Goal: Information Seeking & Learning: Learn about a topic

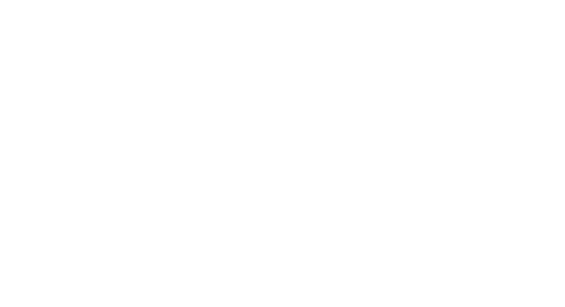
click at [60, 0] on html at bounding box center [282, 0] width 565 height 0
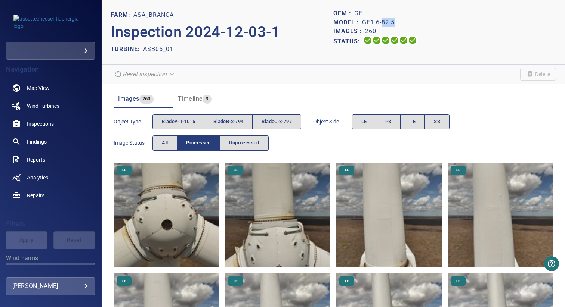
drag, startPoint x: 379, startPoint y: 22, endPoint x: 391, endPoint y: 22, distance: 12.0
click at [391, 22] on p "GE1.6-82.5" at bounding box center [378, 22] width 33 height 9
copy p "82.5"
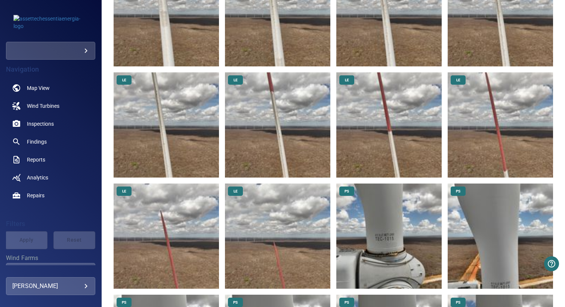
scroll to position [545, 0]
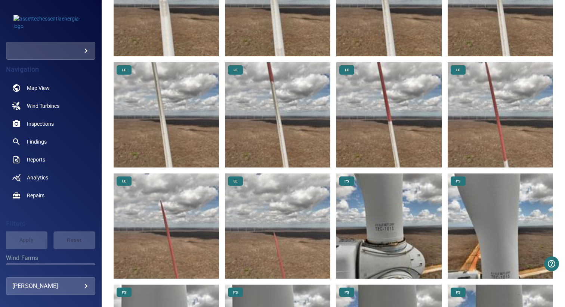
click at [289, 212] on img at bounding box center [277, 226] width 105 height 105
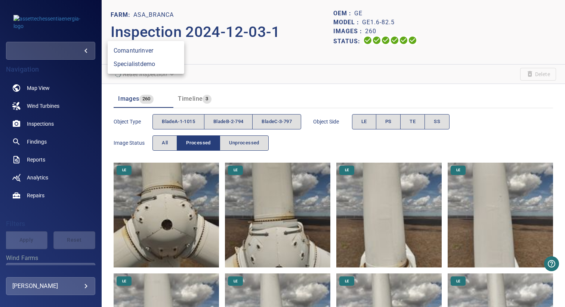
click at [68, 53] on body "**********" at bounding box center [282, 153] width 565 height 307
click at [128, 49] on link "comanturinver" at bounding box center [146, 50] width 77 height 13
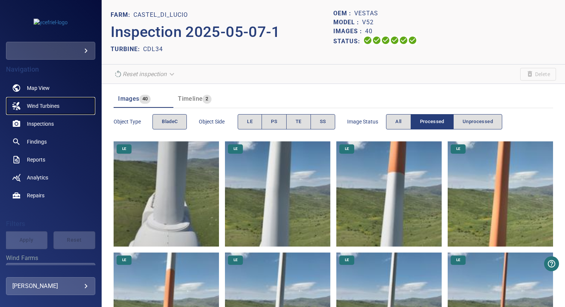
click at [54, 103] on span "Wind Turbines" at bounding box center [43, 105] width 33 height 7
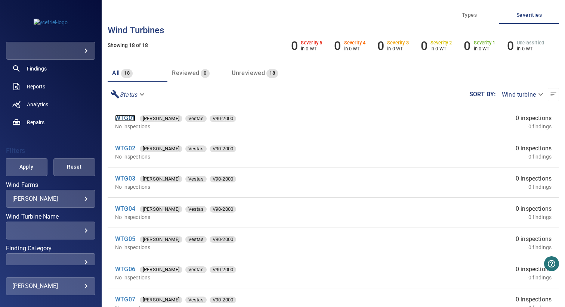
click at [130, 121] on link "WTG01" at bounding box center [125, 118] width 20 height 7
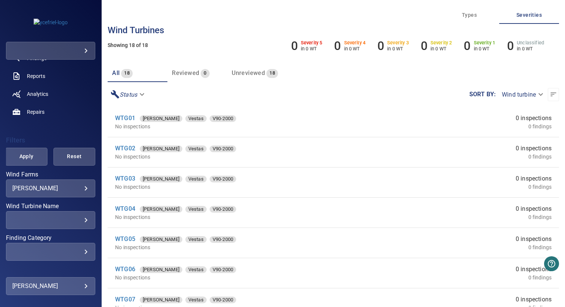
scroll to position [25, 0]
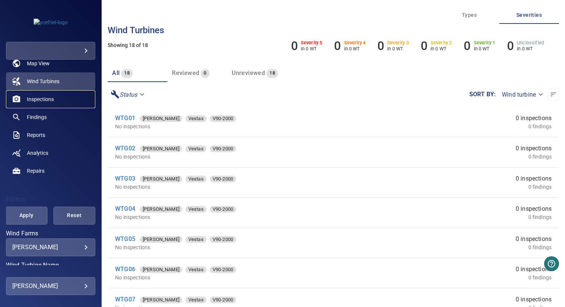
click at [50, 98] on span "Inspections" at bounding box center [40, 99] width 27 height 7
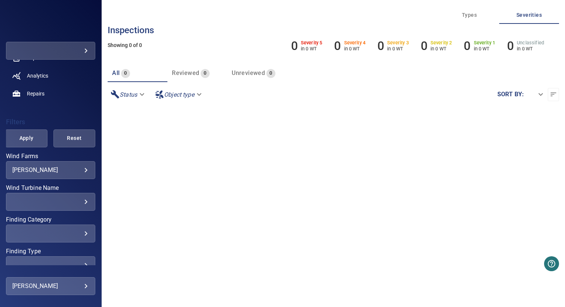
scroll to position [111, 0]
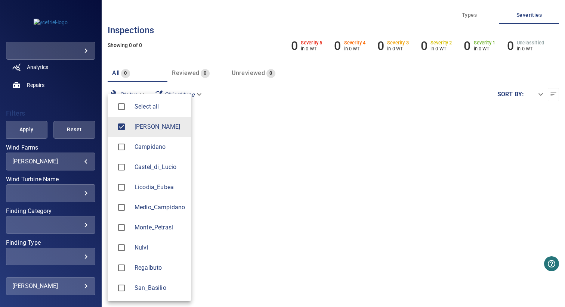
click at [47, 163] on body "**********" at bounding box center [282, 153] width 565 height 307
click at [154, 148] on span "Campidano" at bounding box center [159, 147] width 50 height 9
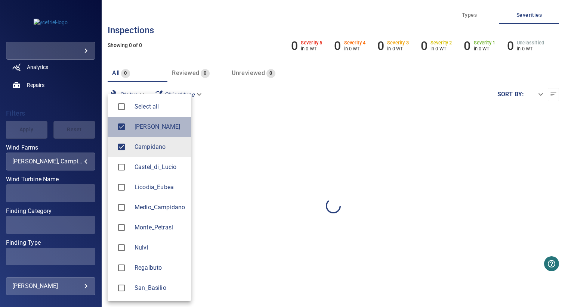
click at [154, 130] on span "Callari" at bounding box center [159, 127] width 50 height 9
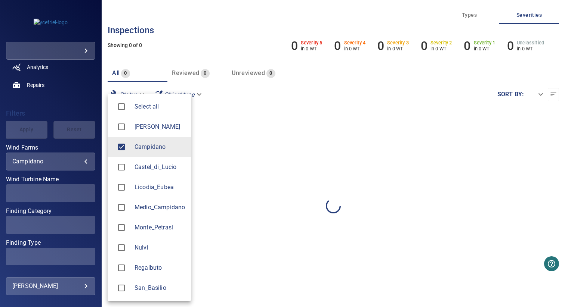
click at [237, 138] on div at bounding box center [282, 153] width 565 height 307
click at [74, 158] on body "**********" at bounding box center [282, 153] width 565 height 307
click at [148, 167] on span "Castel_di_Lucio" at bounding box center [159, 167] width 50 height 9
click at [157, 146] on span "Campidano" at bounding box center [159, 147] width 50 height 9
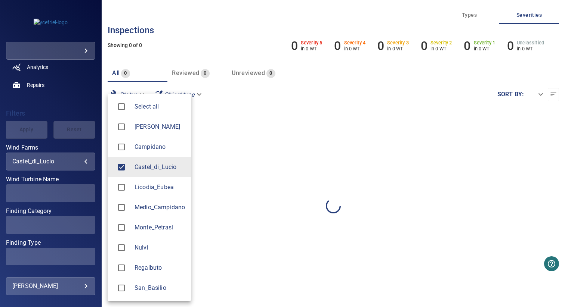
click at [268, 160] on div at bounding box center [282, 153] width 565 height 307
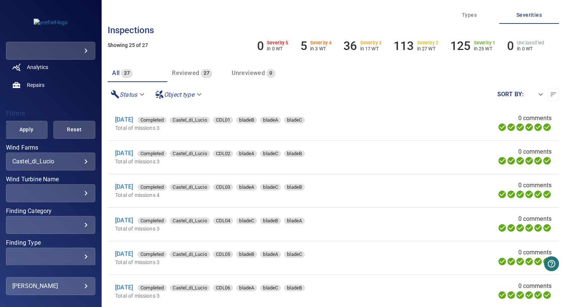
click at [64, 160] on body "**********" at bounding box center [282, 153] width 565 height 307
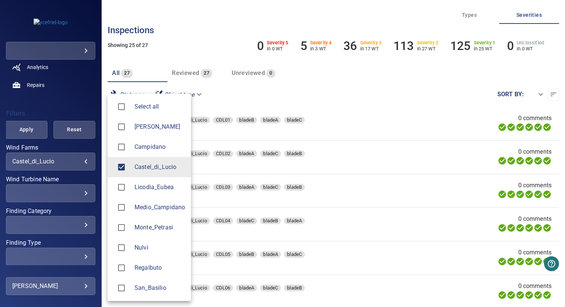
click at [63, 160] on div at bounding box center [282, 153] width 565 height 307
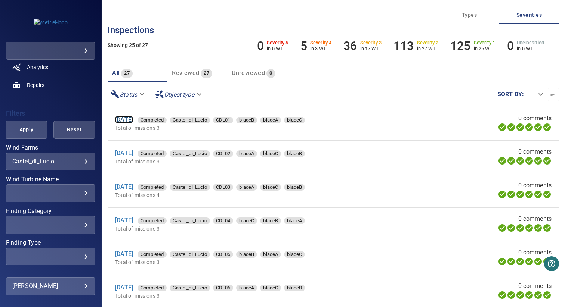
click at [133, 120] on link "13 May 2025" at bounding box center [124, 119] width 18 height 7
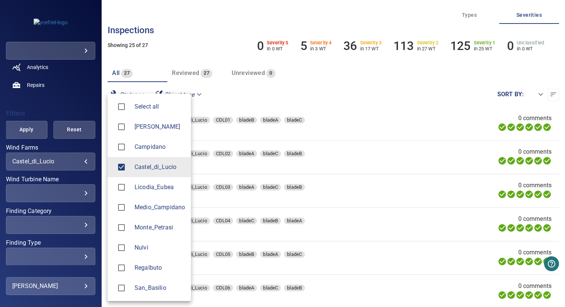
click at [64, 164] on body "**********" at bounding box center [282, 153] width 565 height 307
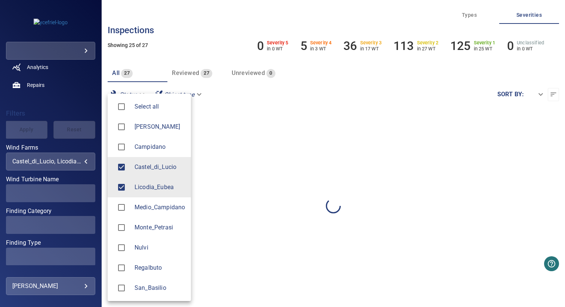
click at [134, 169] on span "Castel_di_Lucio" at bounding box center [159, 167] width 50 height 9
click at [45, 120] on div at bounding box center [282, 153] width 565 height 307
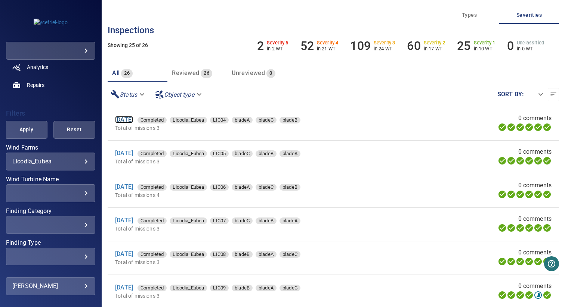
click at [126, 121] on link "5 Jun 2025" at bounding box center [124, 119] width 18 height 7
click at [68, 163] on body "**********" at bounding box center [282, 153] width 565 height 307
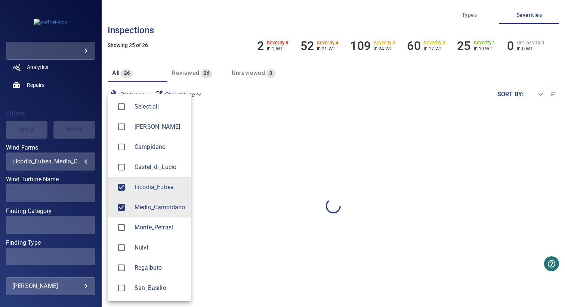
click at [137, 189] on span "Licodia_Eubea" at bounding box center [159, 187] width 50 height 9
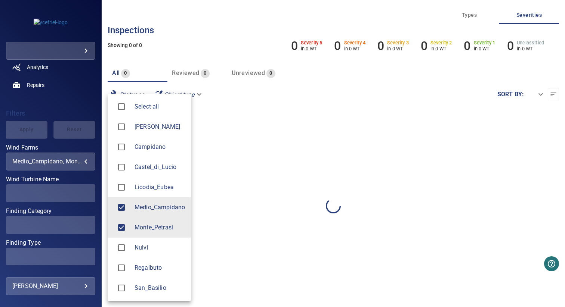
click at [143, 204] on span "Medio_Campidano" at bounding box center [159, 207] width 50 height 9
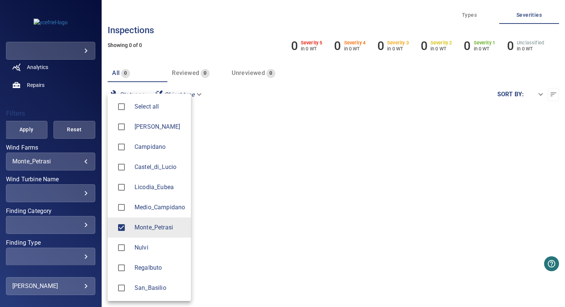
click at [137, 245] on span "Nulvi" at bounding box center [159, 248] width 50 height 9
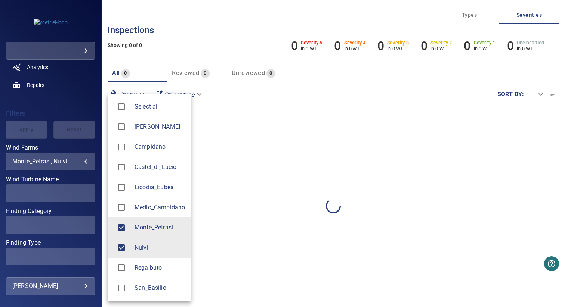
click at [146, 229] on span "Monte_Petrasi" at bounding box center [159, 227] width 50 height 9
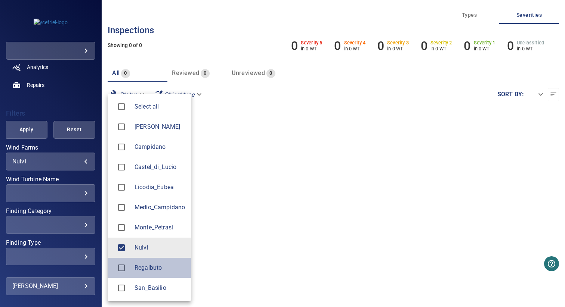
click at [149, 266] on span "Regalbuto" at bounding box center [159, 268] width 50 height 9
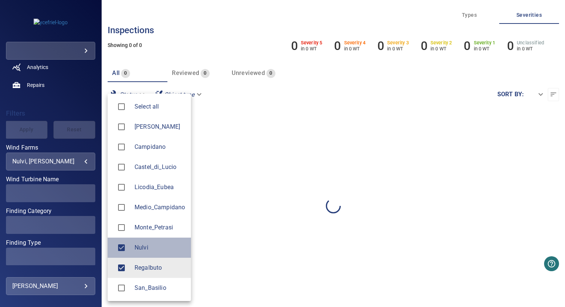
click at [149, 245] on span "Nulvi" at bounding box center [159, 248] width 50 height 9
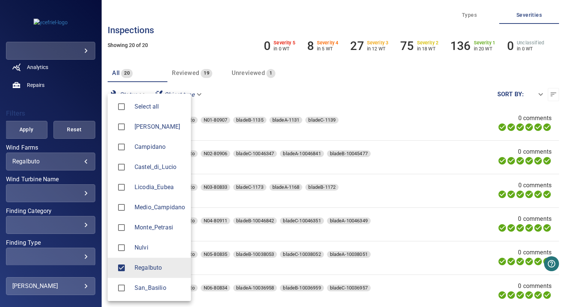
click at [257, 90] on div at bounding box center [282, 153] width 565 height 307
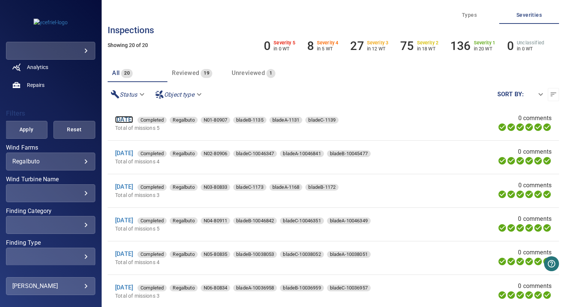
click at [125, 119] on link "27 May 2025" at bounding box center [124, 119] width 18 height 7
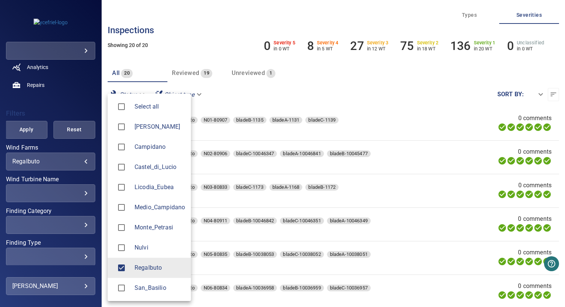
click at [64, 160] on body "**********" at bounding box center [282, 153] width 565 height 307
click at [154, 285] on span "San_Basilio" at bounding box center [159, 288] width 50 height 9
click at [155, 270] on span "Regalbuto" at bounding box center [159, 268] width 50 height 9
type input "**********"
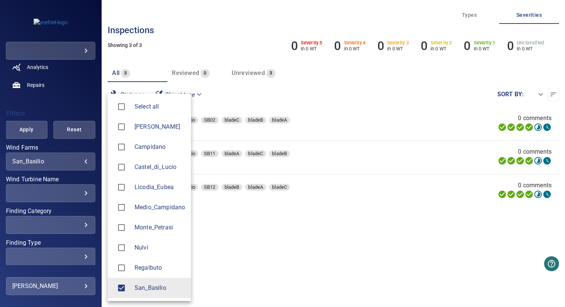
click at [266, 92] on div at bounding box center [282, 153] width 565 height 307
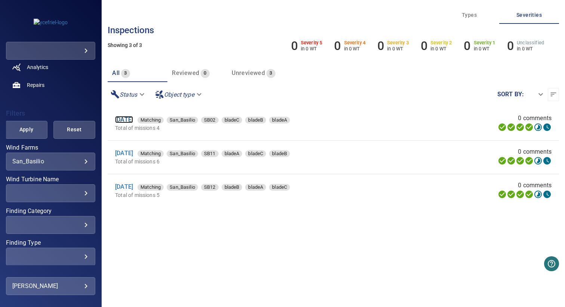
click at [130, 118] on link "23 Jun 2025" at bounding box center [124, 119] width 18 height 7
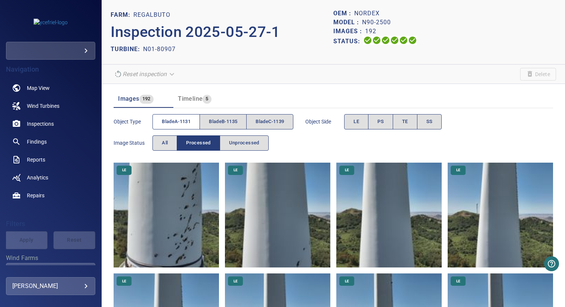
click at [179, 120] on span "bladeA-1131" at bounding box center [176, 122] width 29 height 9
click at [217, 120] on span "bladeB-1135" at bounding box center [223, 122] width 28 height 9
click at [182, 120] on span "bladeA-1131" at bounding box center [176, 122] width 29 height 9
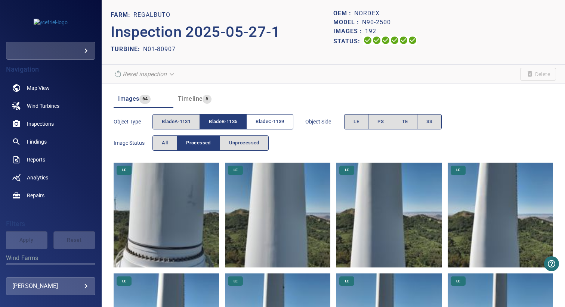
click at [262, 120] on span "bladeC-1139" at bounding box center [270, 122] width 28 height 9
click at [234, 120] on span "bladeB-1135" at bounding box center [223, 122] width 28 height 9
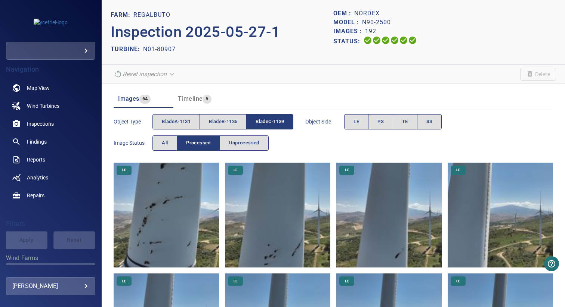
click at [281, 120] on span "bladeC-1139" at bounding box center [270, 122] width 28 height 9
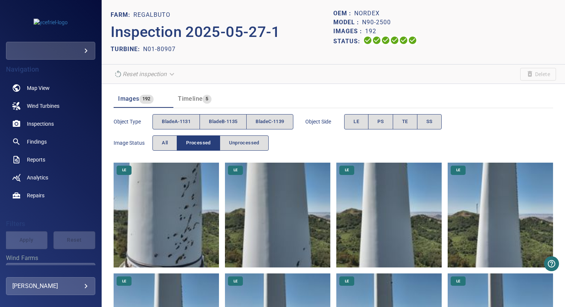
click at [292, 79] on section "Reset inspection Delete" at bounding box center [333, 74] width 463 height 19
